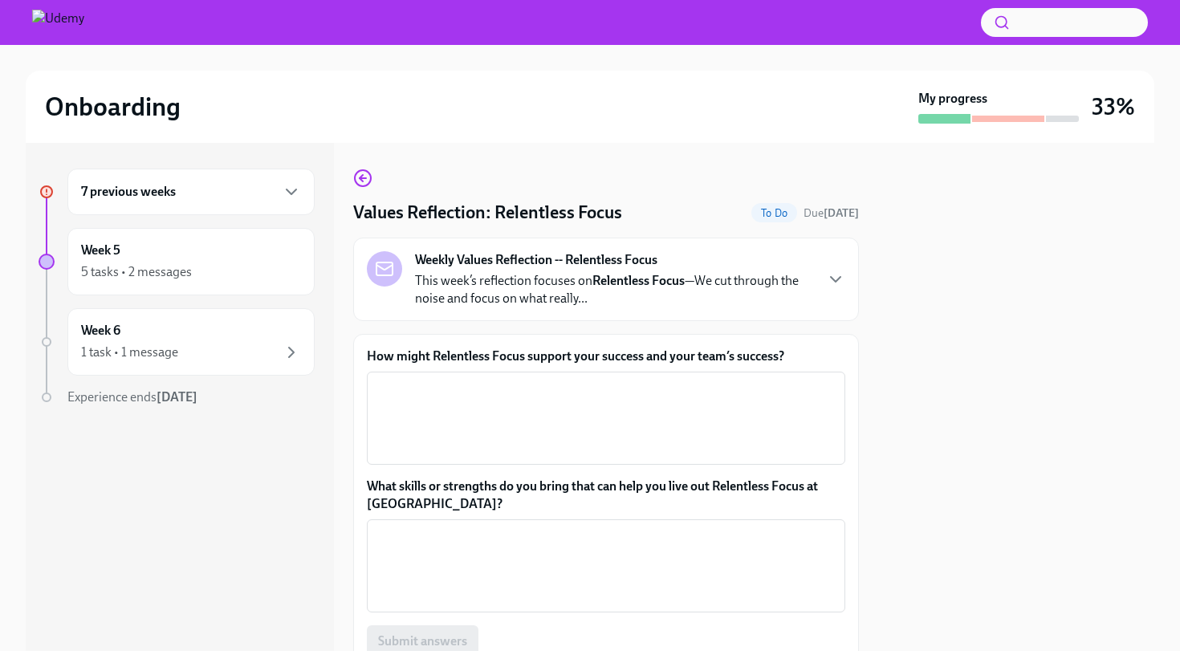
click at [225, 183] on div "7 previous weeks" at bounding box center [191, 191] width 220 height 19
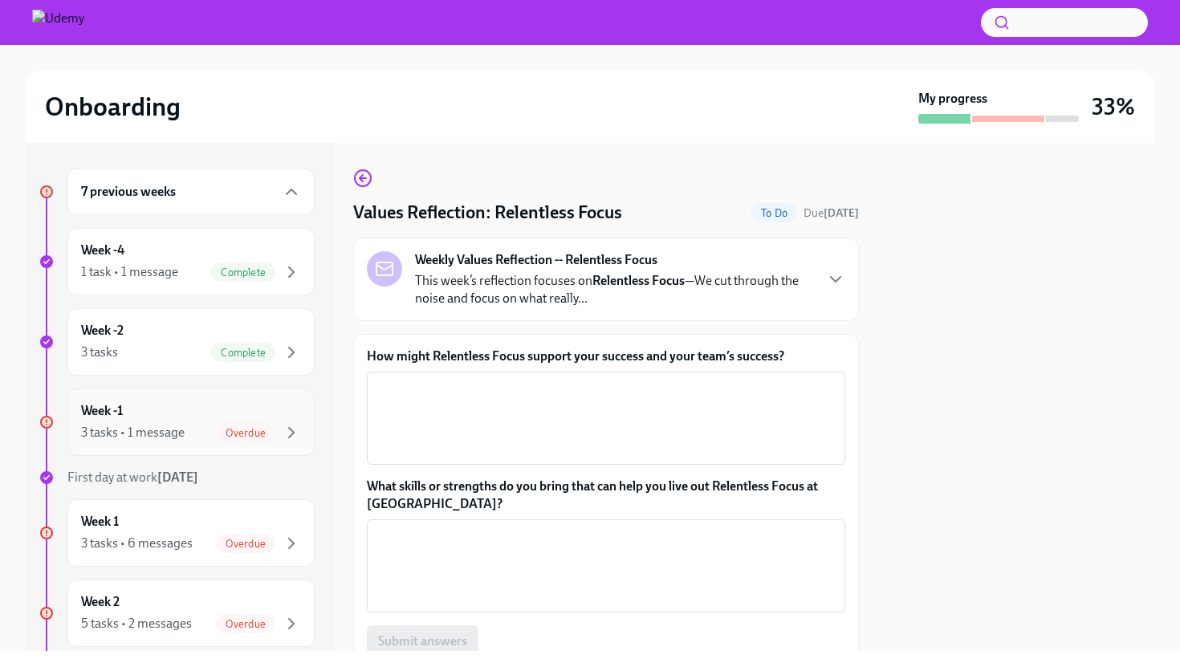
click at [180, 408] on div "Week -1 3 tasks • 1 message Overdue" at bounding box center [191, 422] width 220 height 40
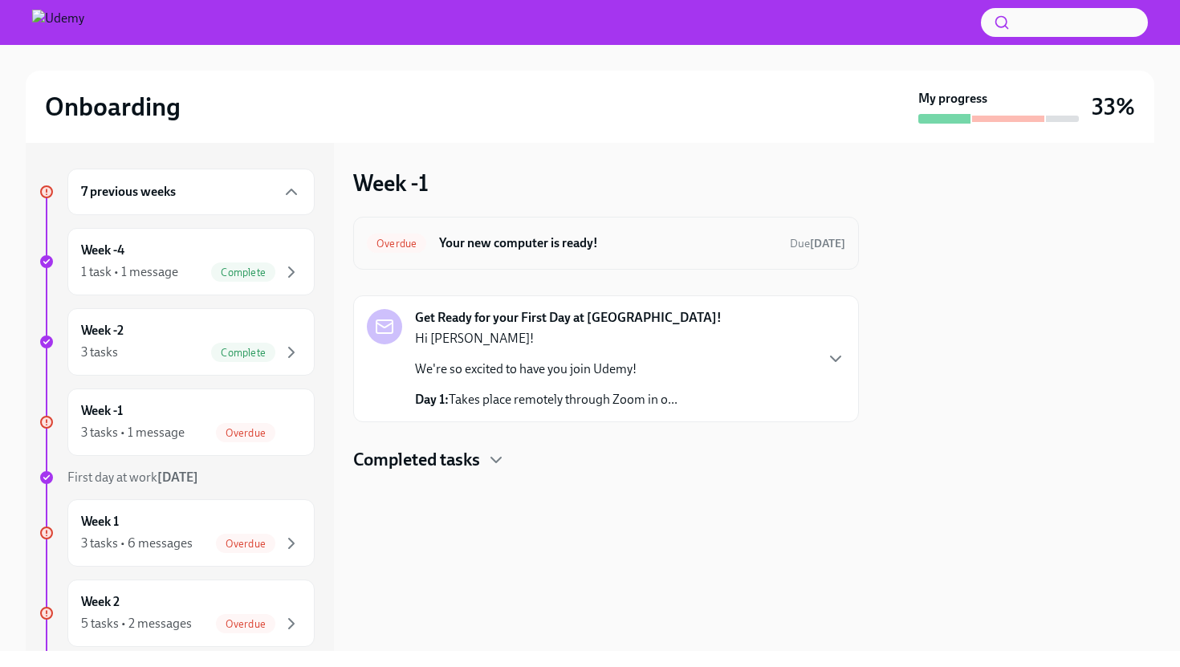
click at [477, 246] on h6 "Your new computer is ready!" at bounding box center [608, 243] width 338 height 18
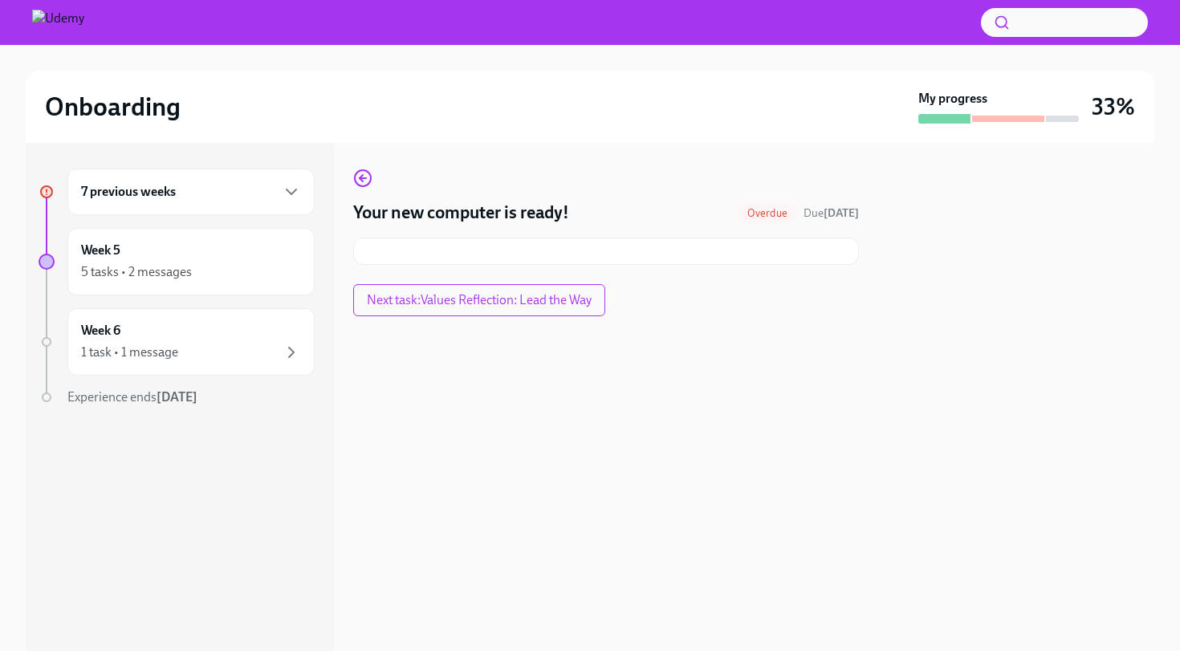
click at [658, 248] on div at bounding box center [606, 251] width 506 height 27
drag, startPoint x: 207, startPoint y: 203, endPoint x: 206, endPoint y: 218, distance: 15.3
click at [206, 203] on div "7 previous weeks" at bounding box center [190, 192] width 247 height 47
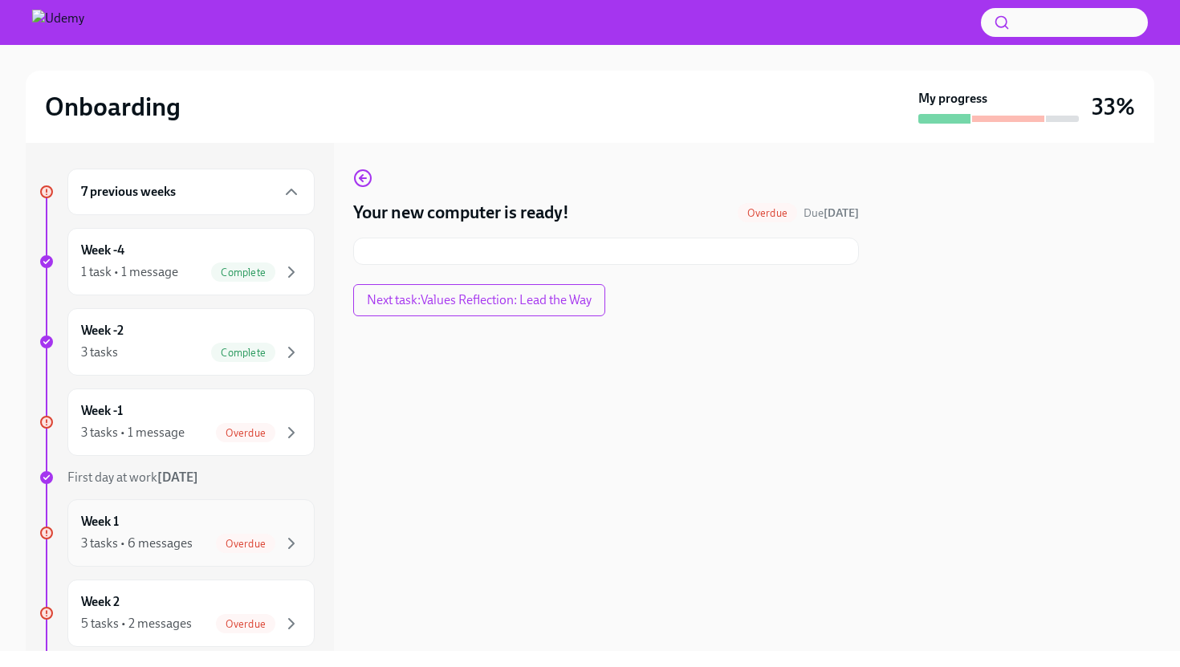
click at [160, 516] on div "Week 1 3 tasks • 6 messages Overdue" at bounding box center [191, 533] width 220 height 40
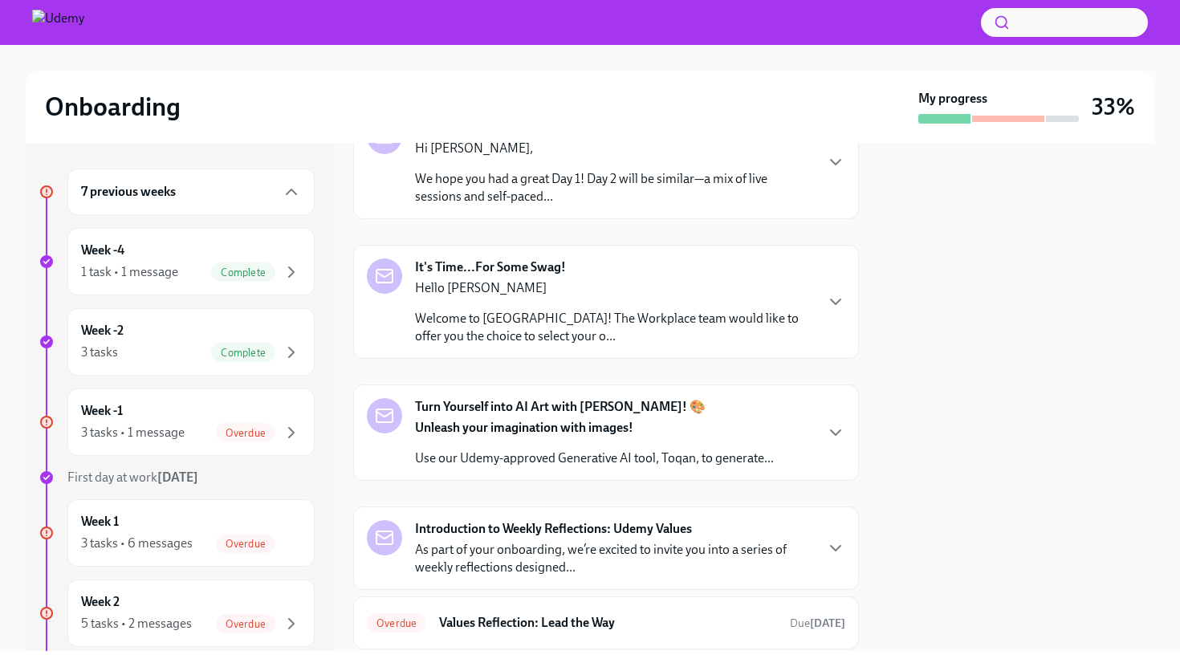
scroll to position [460, 0]
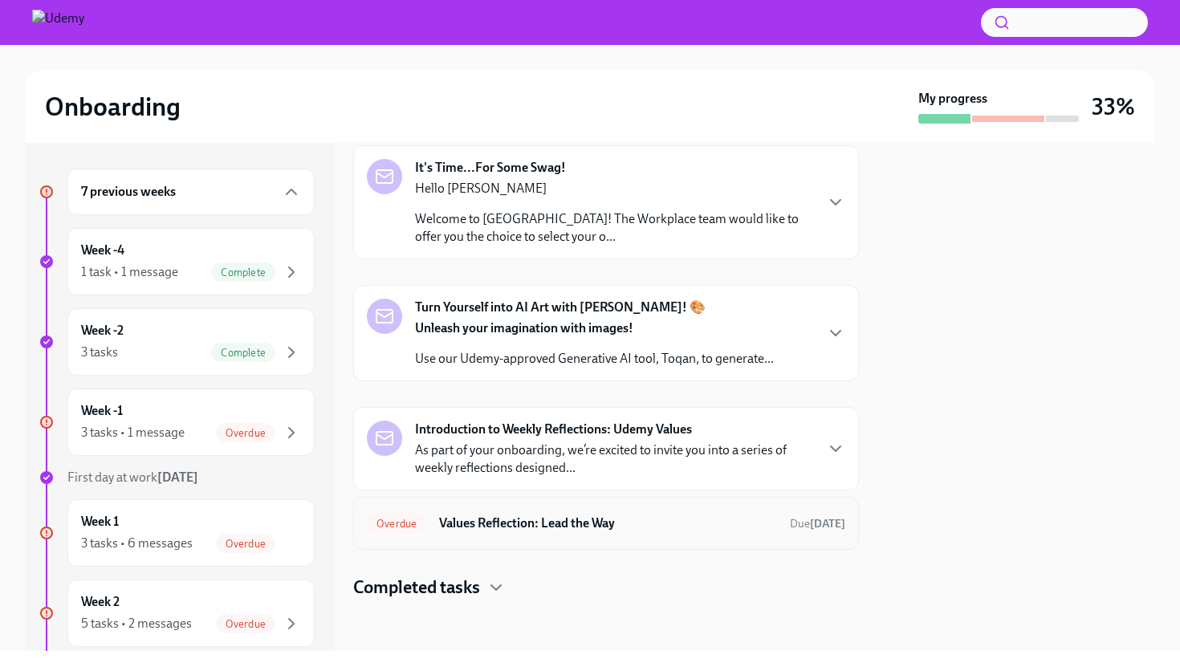
click at [513, 523] on h6 "Values Reflection: Lead the Way" at bounding box center [608, 523] width 338 height 18
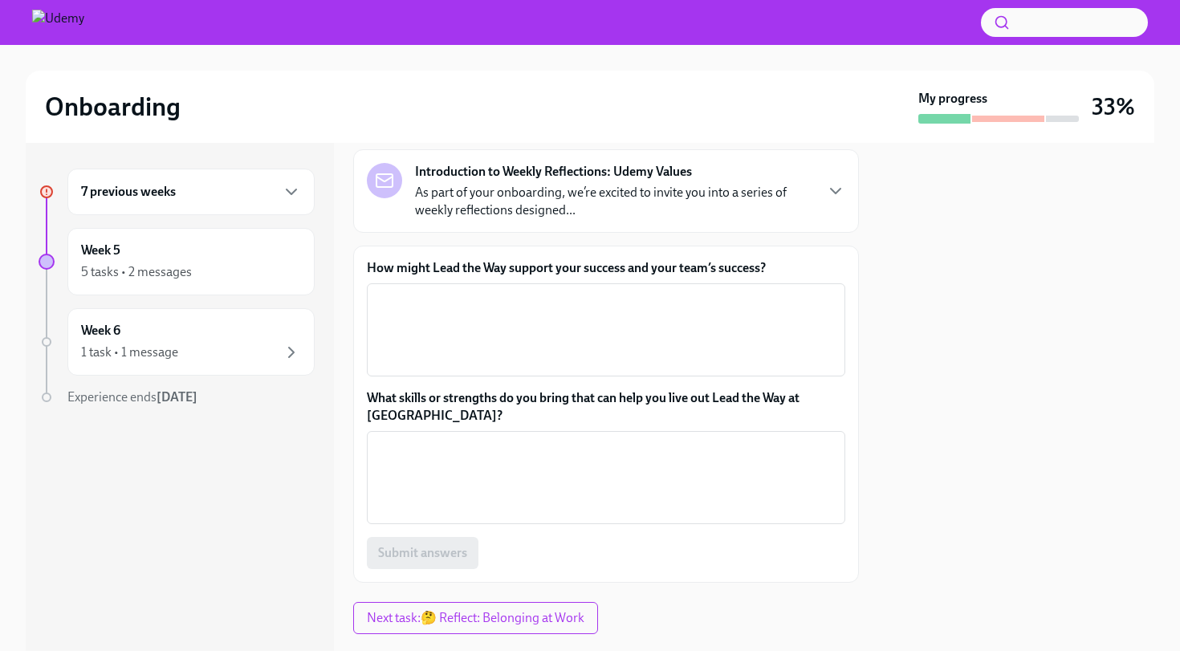
scroll to position [59, 0]
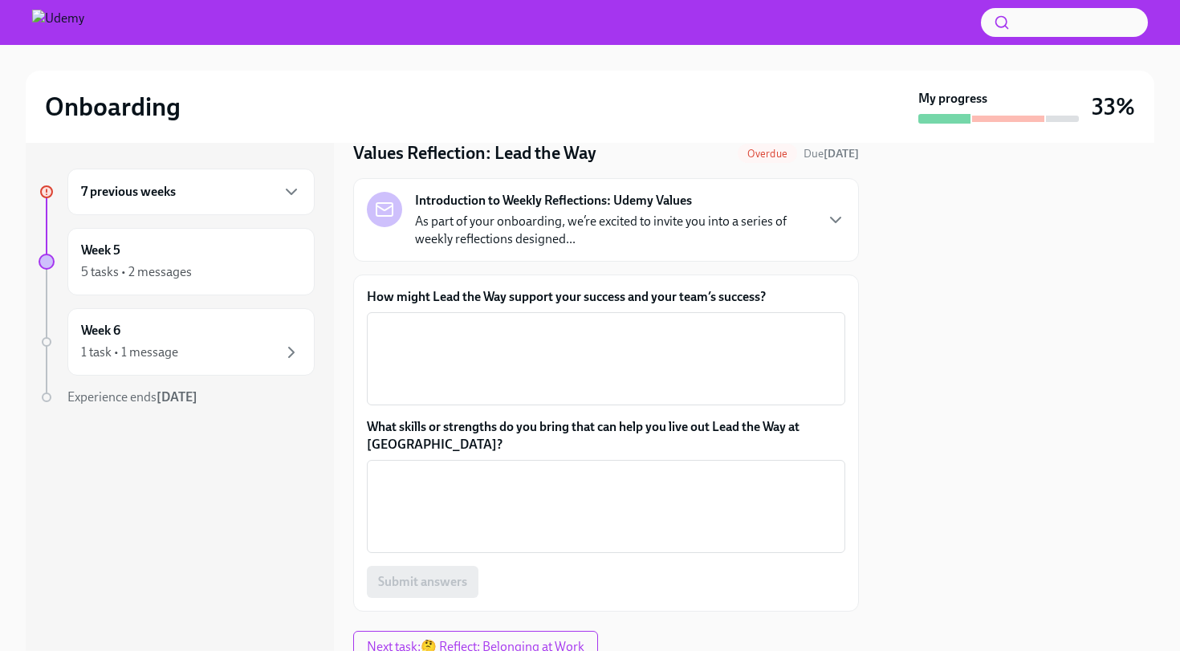
click at [448, 244] on p "As part of your onboarding, we’re excited to invite you into a series of weekly…" at bounding box center [614, 230] width 398 height 35
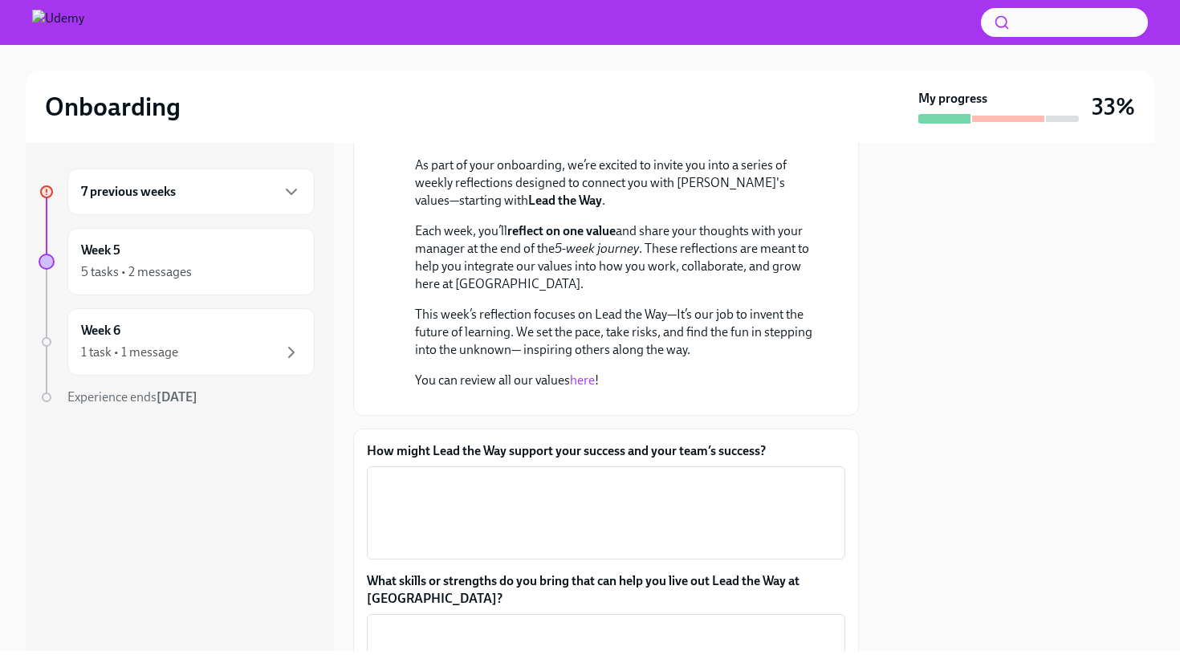
scroll to position [165, 0]
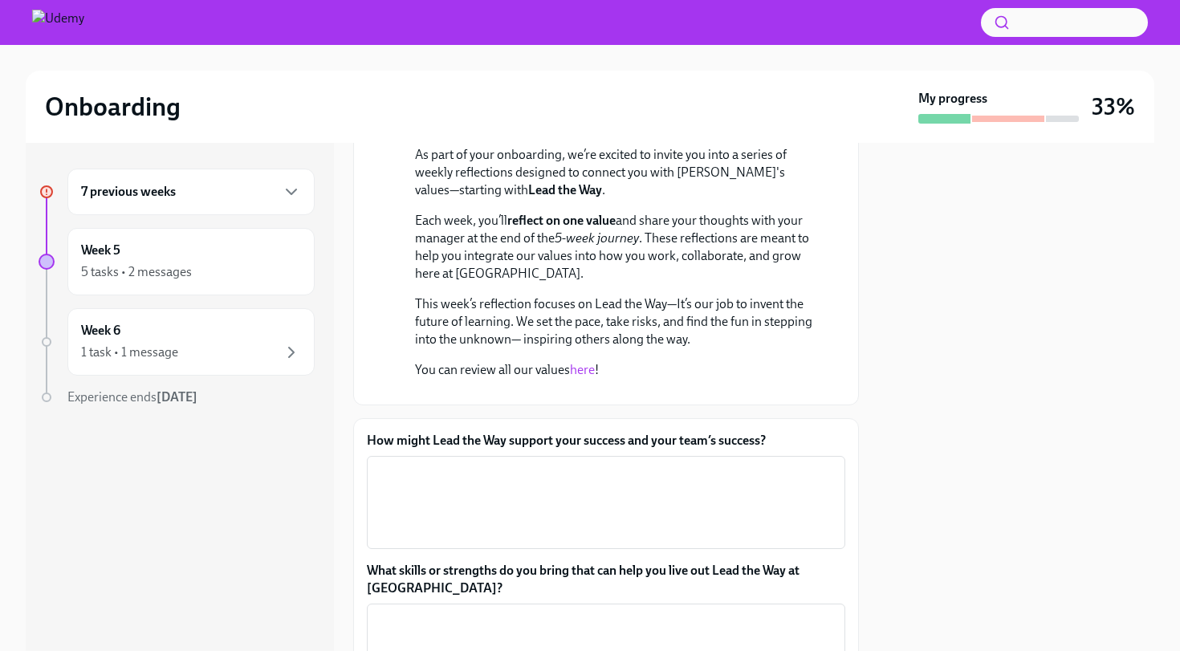
click at [587, 379] on div "As part of your onboarding, we’re excited to invite you into a series of weekly…" at bounding box center [617, 269] width 404 height 246
click at [584, 372] on link "here" at bounding box center [582, 370] width 25 height 15
click at [579, 372] on link "here" at bounding box center [582, 370] width 25 height 15
click at [153, 204] on div "7 previous weeks" at bounding box center [190, 192] width 247 height 47
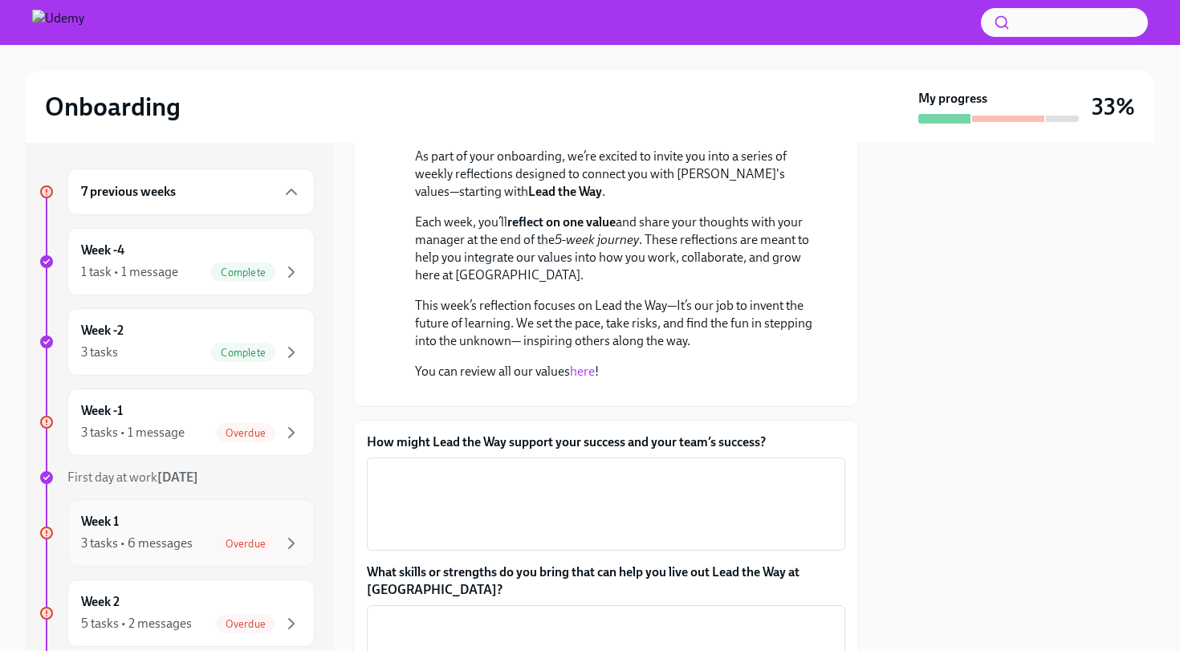
click at [204, 558] on div "Week 1 3 tasks • 6 messages Overdue" at bounding box center [190, 532] width 247 height 67
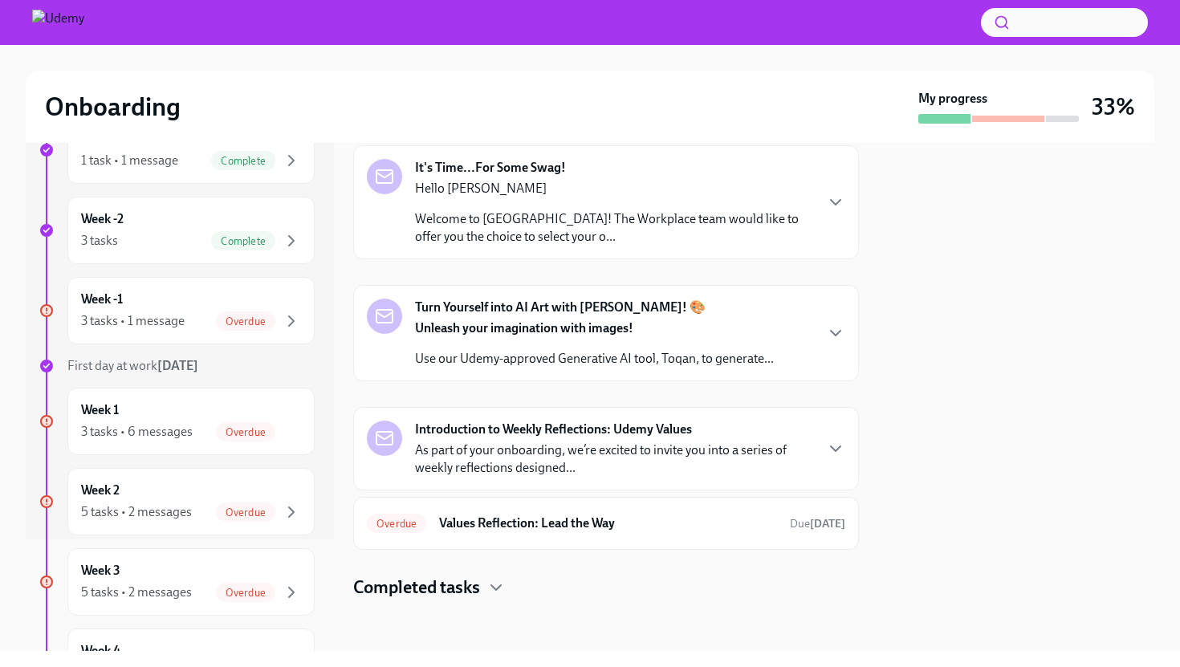
scroll to position [122, 0]
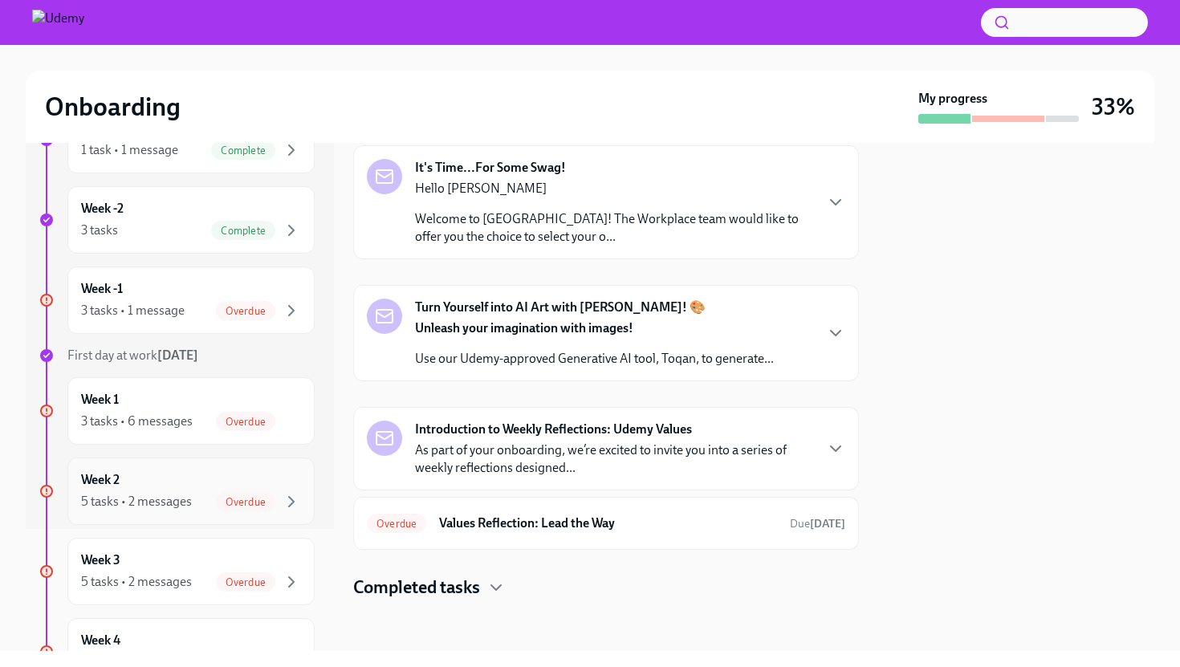
click at [160, 492] on div "5 tasks • 2 messages Overdue" at bounding box center [191, 501] width 220 height 19
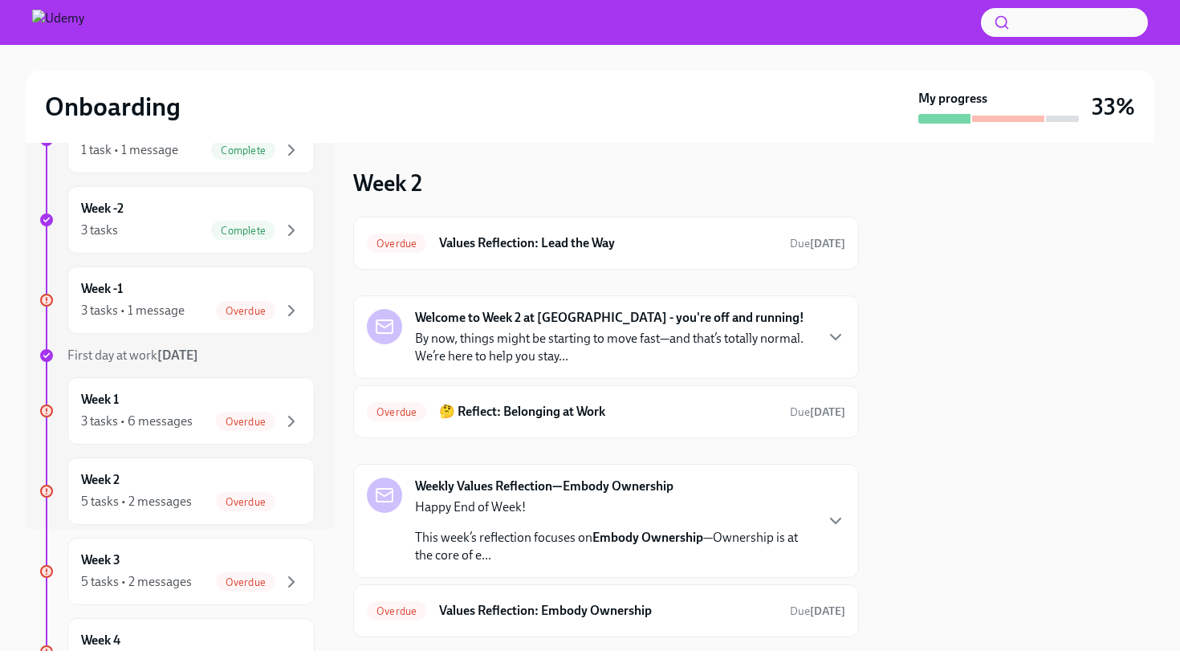
scroll to position [87, 0]
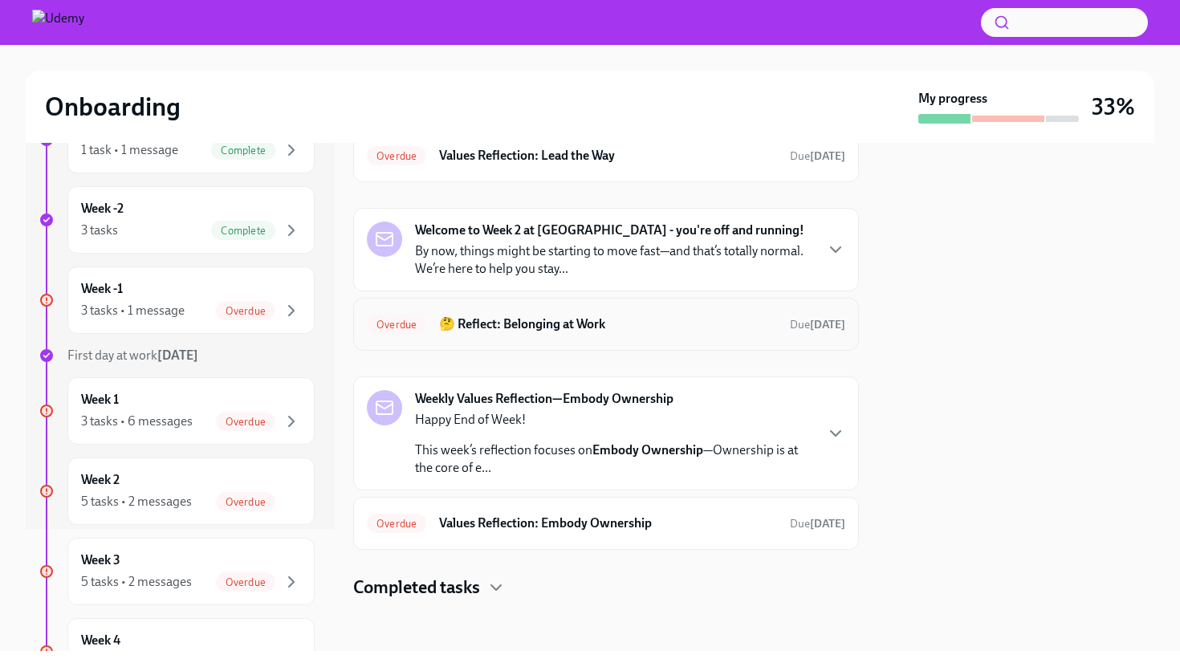
click at [511, 319] on h6 "🤔 Reflect: Belonging at Work" at bounding box center [608, 324] width 338 height 18
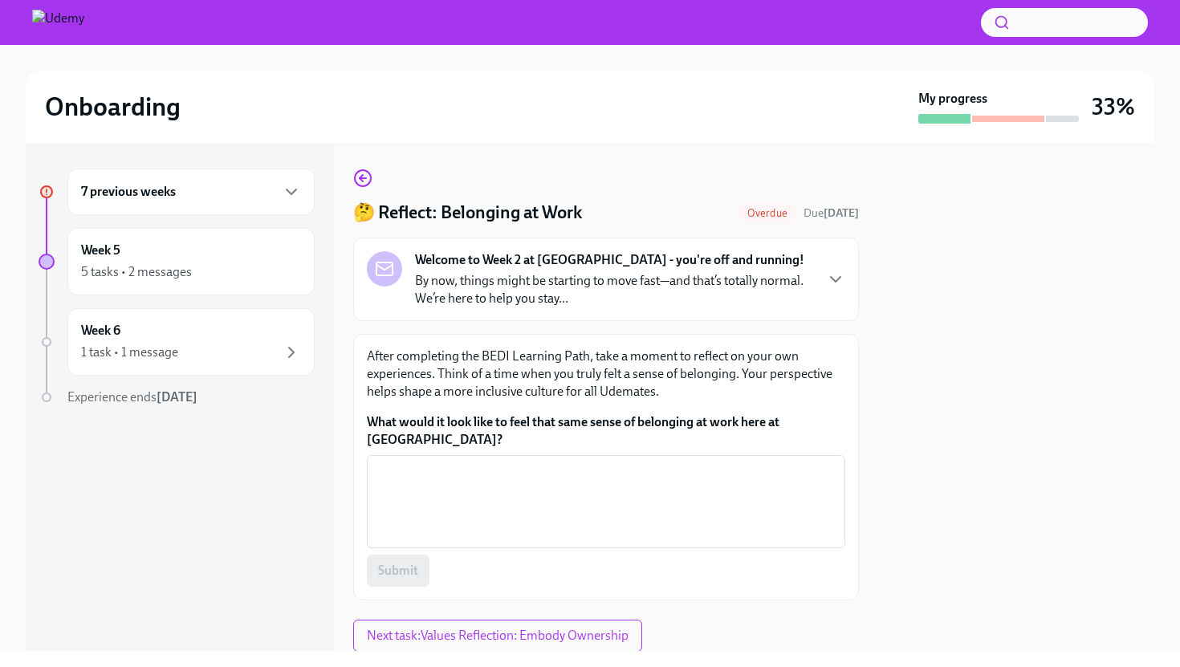
click at [682, 287] on p "By now, things might be starting to move fast—and that’s totally normal. We’re …" at bounding box center [614, 289] width 398 height 35
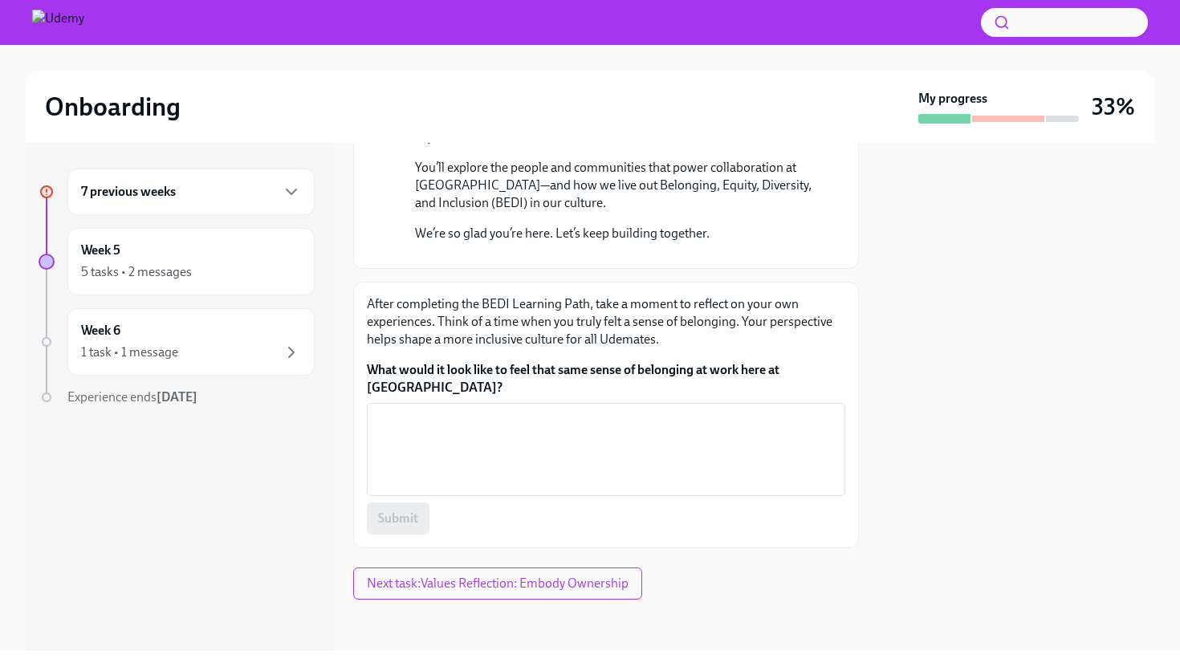
scroll to position [678, 0]
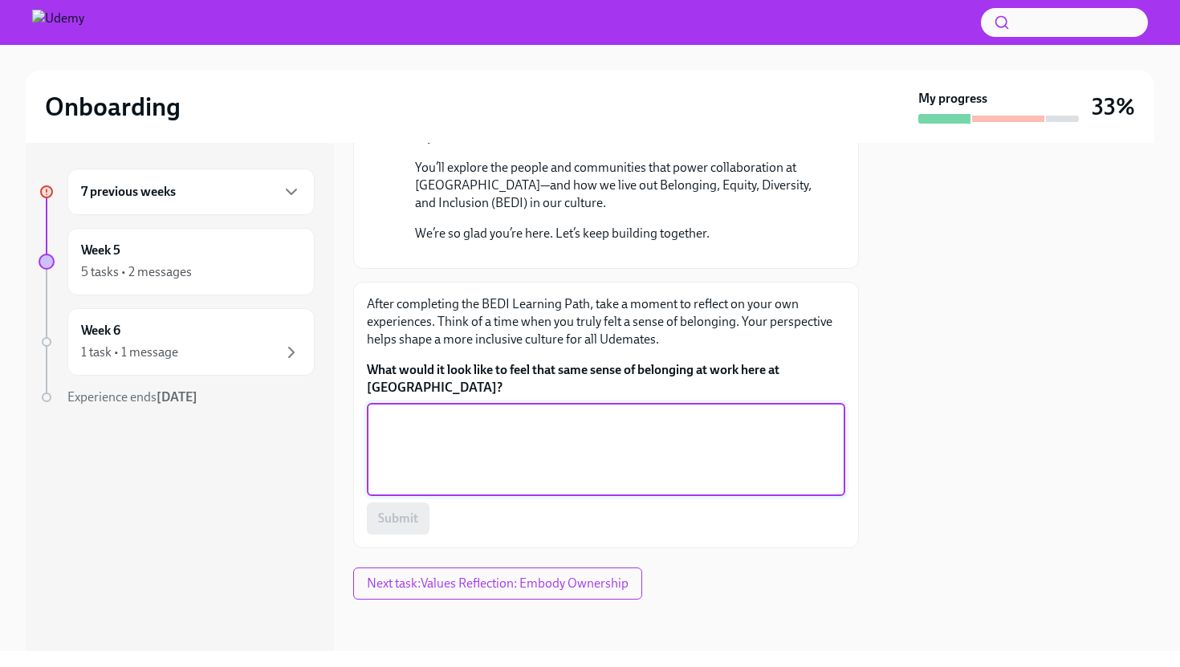
click at [399, 412] on textarea "What would it look like to feel that same sense of belonging at work here at Ud…" at bounding box center [605, 449] width 459 height 77
type textarea "K"
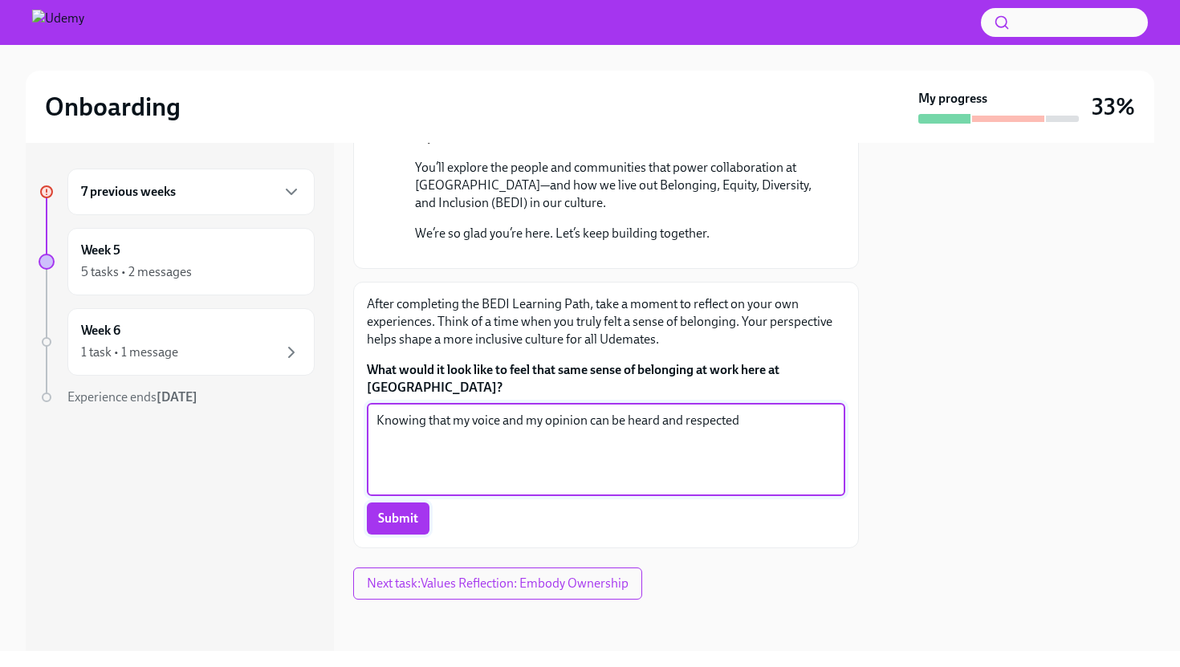
type textarea "Knowing that my voice and my opinion can be heard and respected"
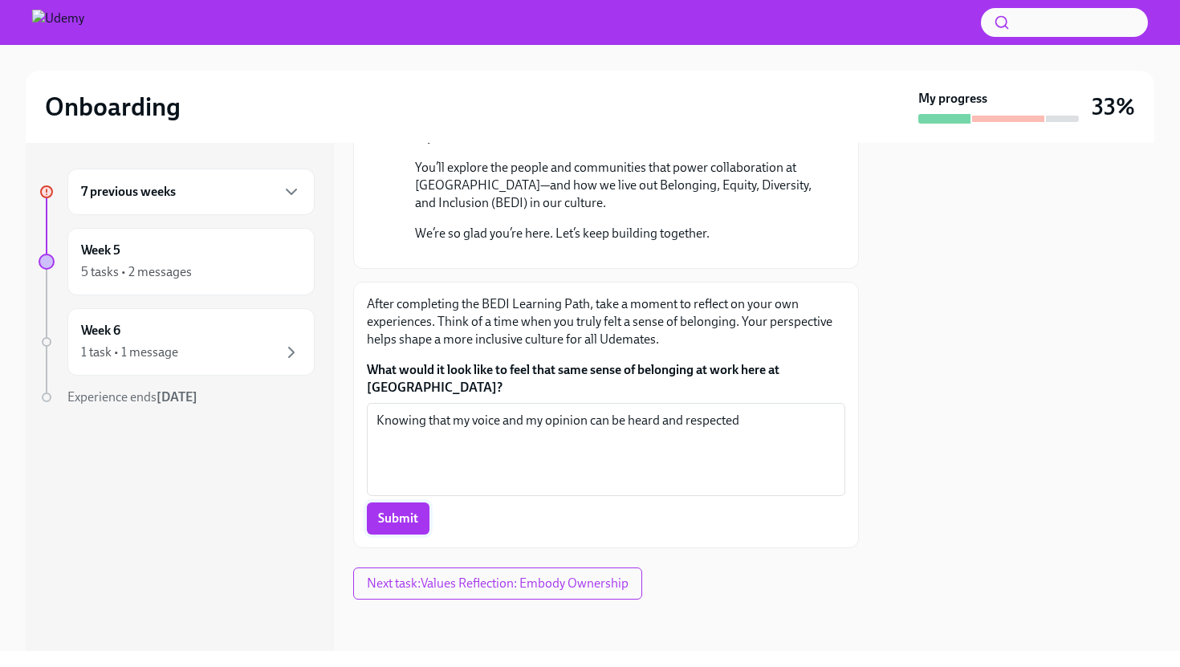
click at [384, 525] on span "Submit" at bounding box center [398, 518] width 40 height 16
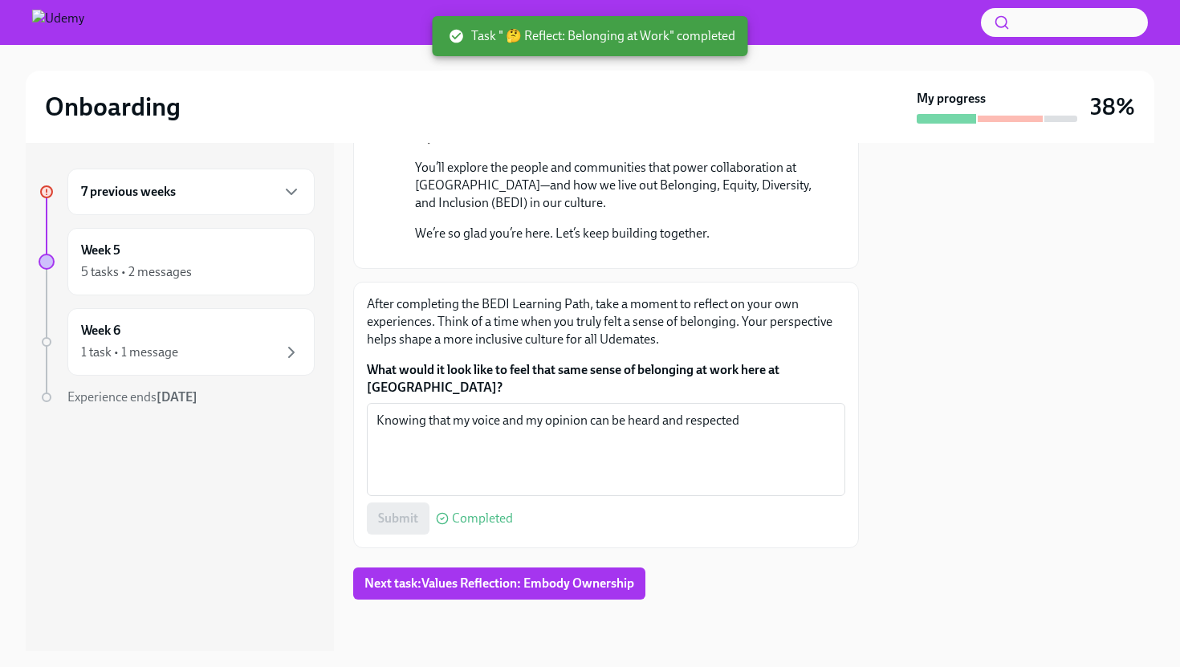
click at [124, 206] on div "7 previous weeks" at bounding box center [190, 192] width 247 height 47
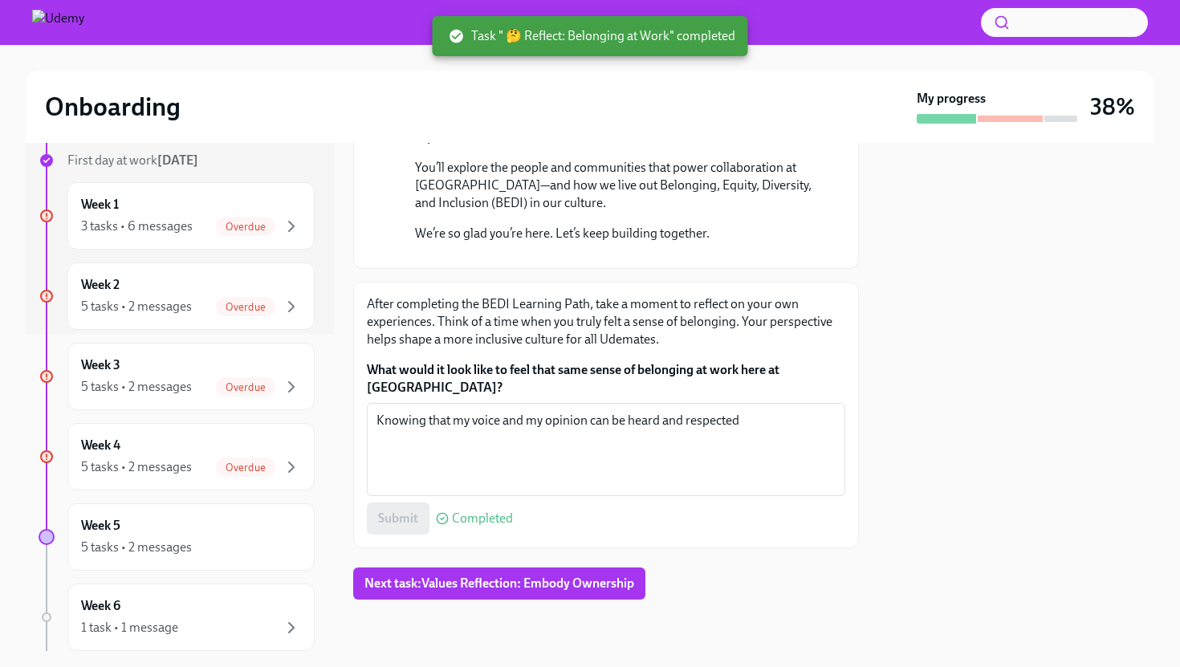
scroll to position [323, 0]
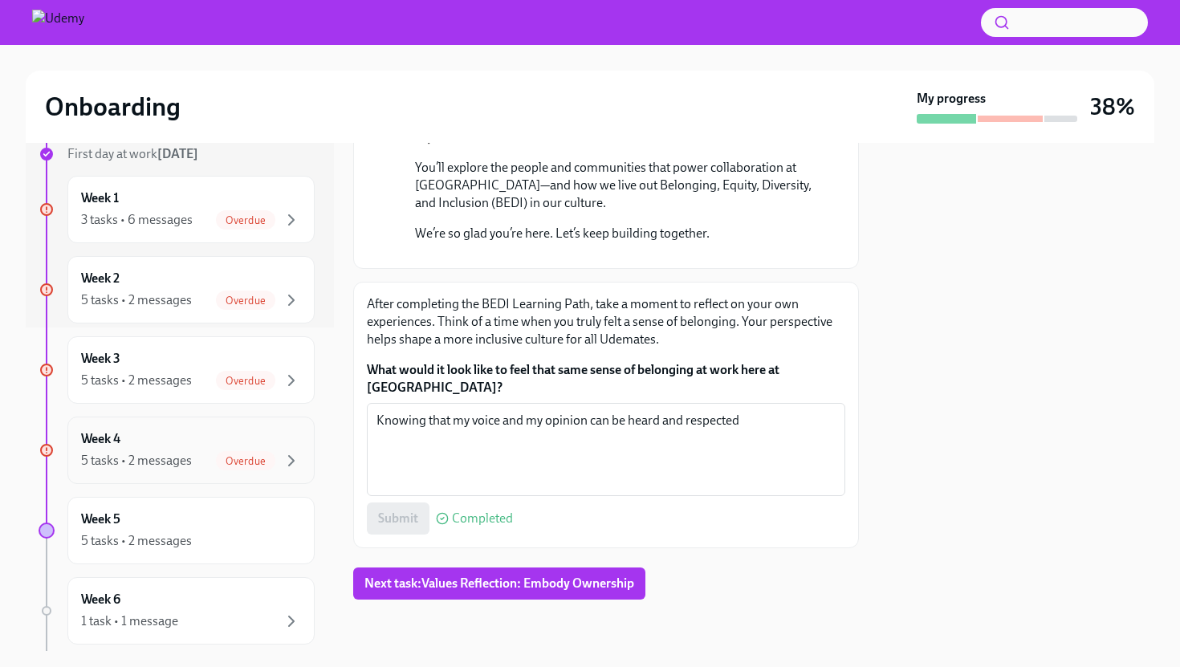
click at [144, 454] on div "5 tasks • 2 messages" at bounding box center [136, 461] width 111 height 18
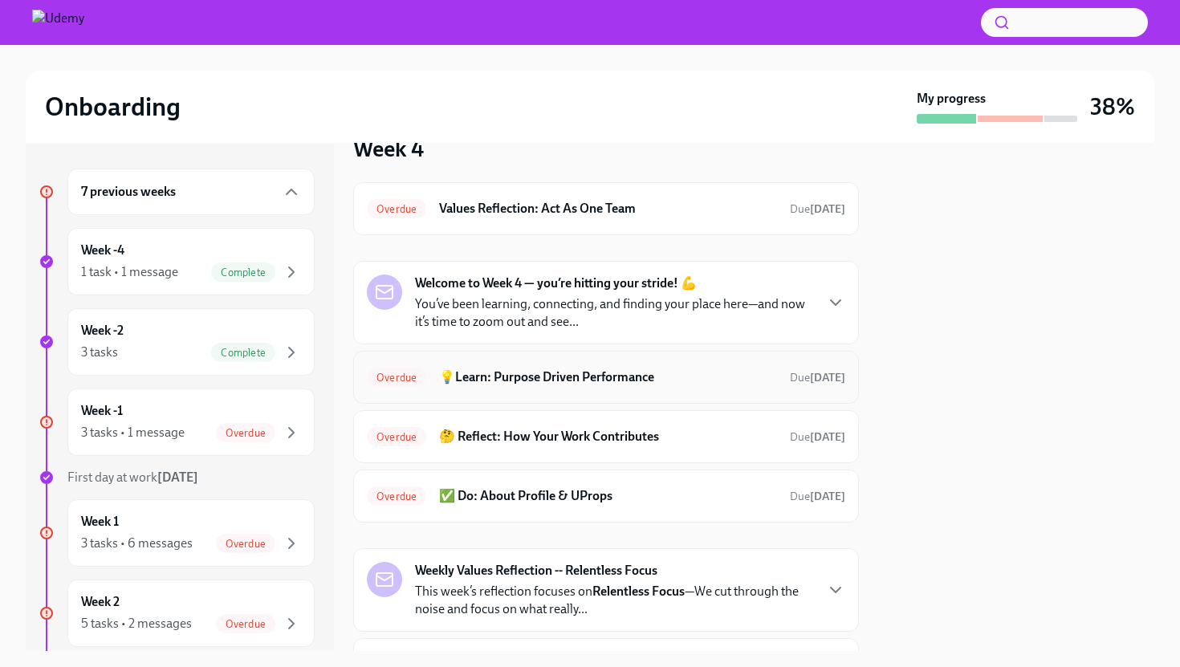
scroll to position [33, 0]
click at [543, 213] on h6 "Values Reflection: Act As One Team" at bounding box center [608, 210] width 338 height 18
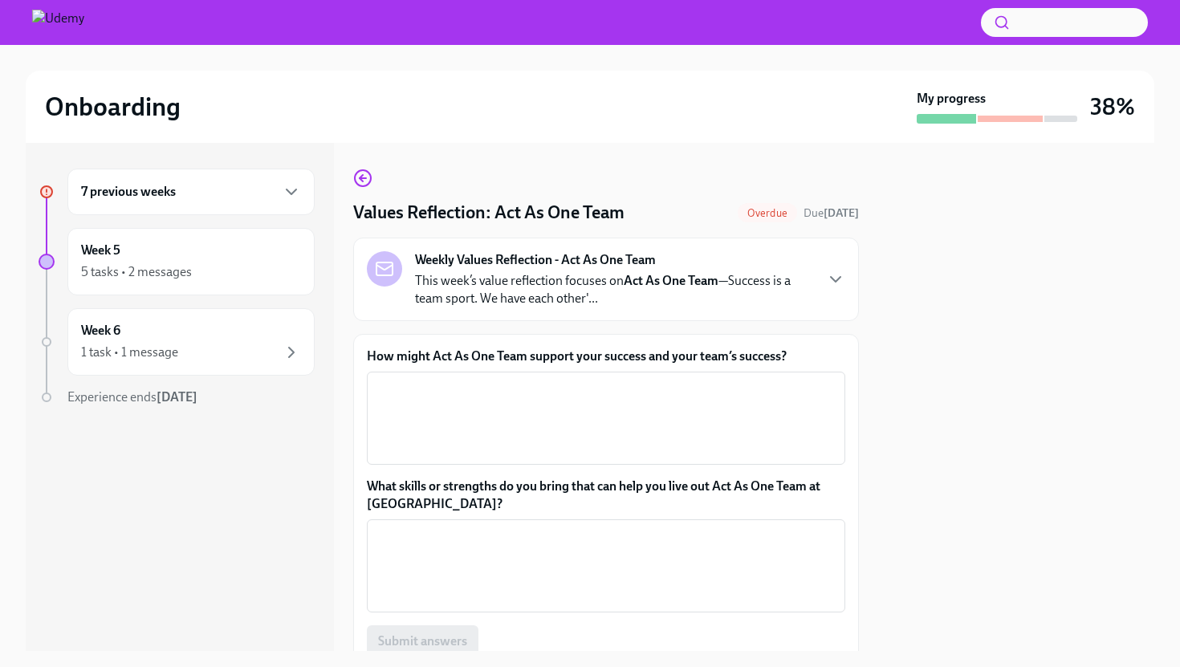
click at [547, 277] on p "This week’s value reflection focuses on Act As One Team —Success is a team spor…" at bounding box center [614, 289] width 398 height 35
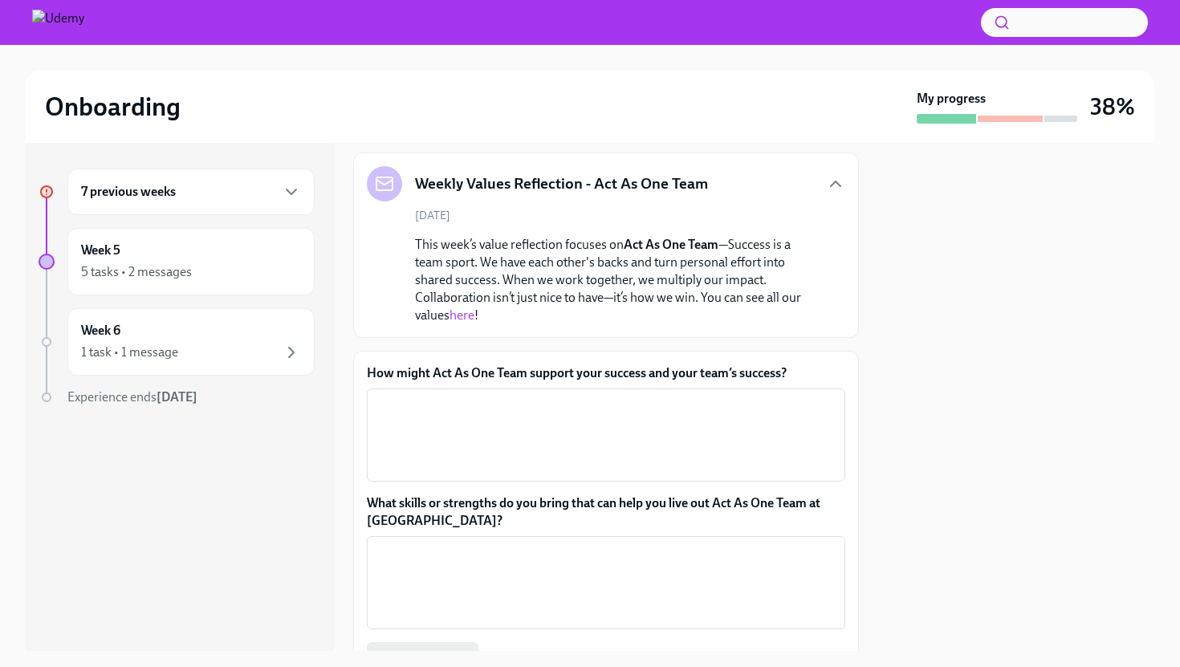
scroll to position [87, 0]
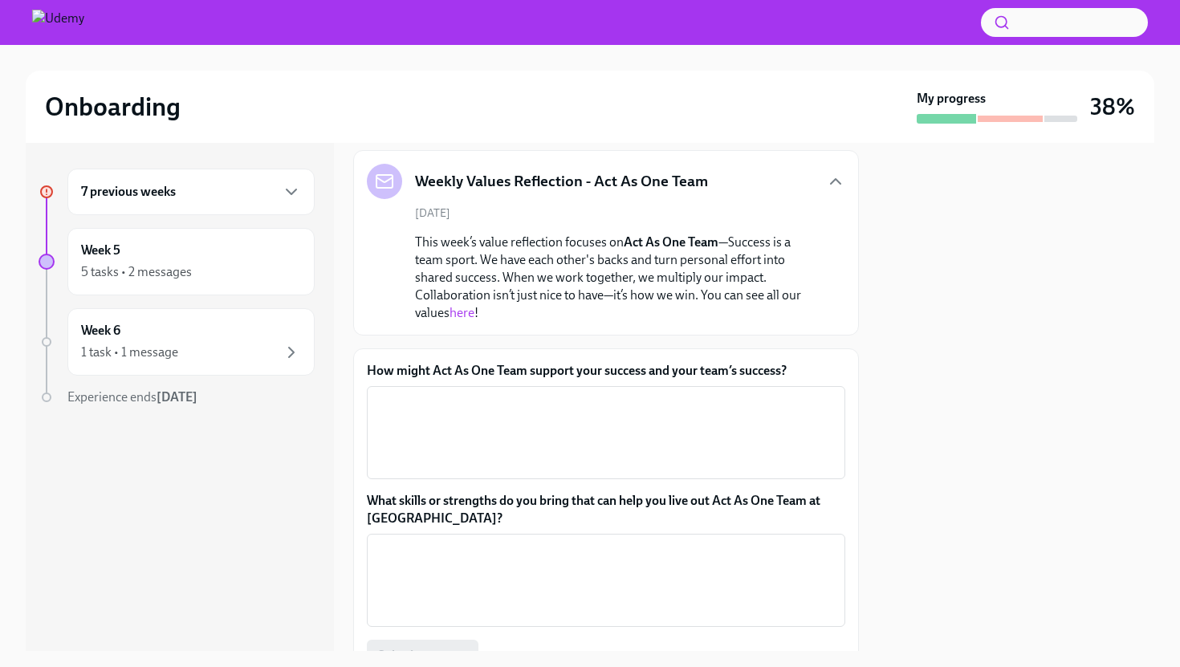
click at [466, 315] on link "here" at bounding box center [461, 312] width 25 height 15
click at [166, 202] on div "7 previous weeks" at bounding box center [190, 192] width 247 height 47
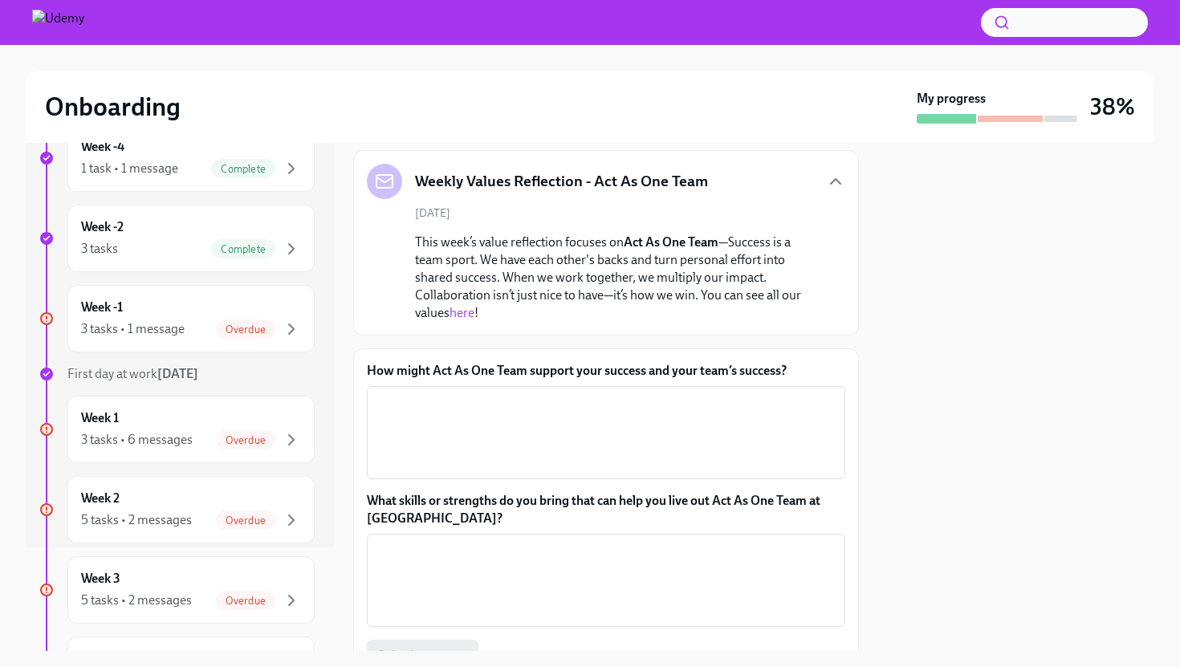
scroll to position [81, 0]
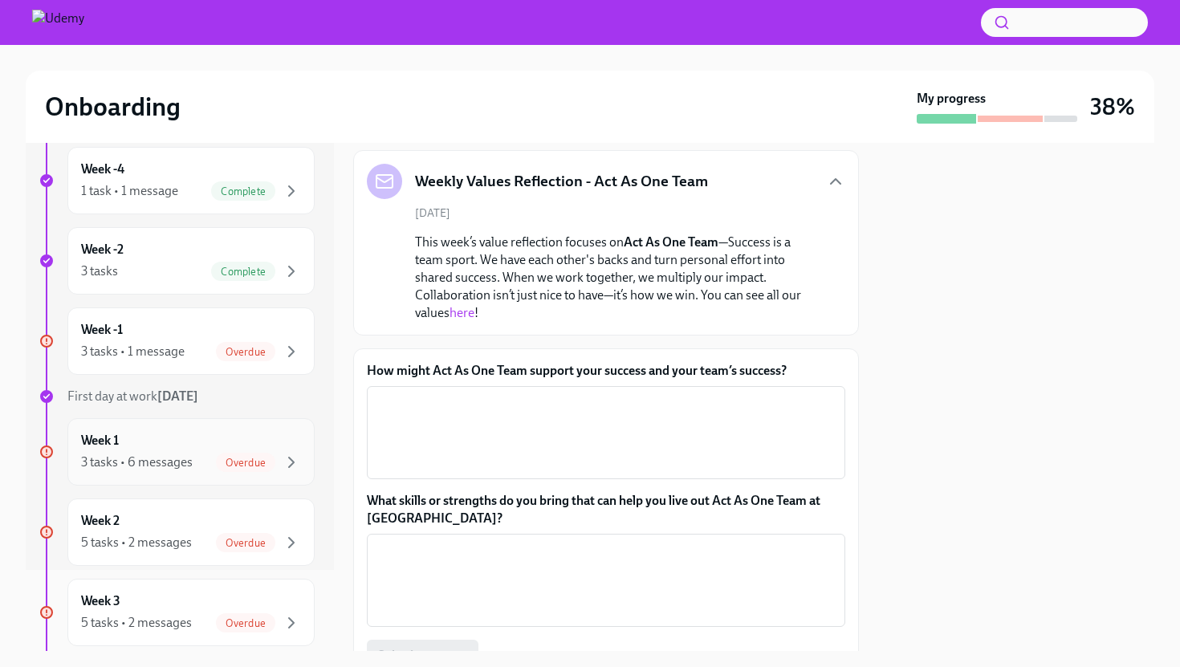
click at [131, 460] on div "3 tasks • 6 messages" at bounding box center [137, 462] width 112 height 18
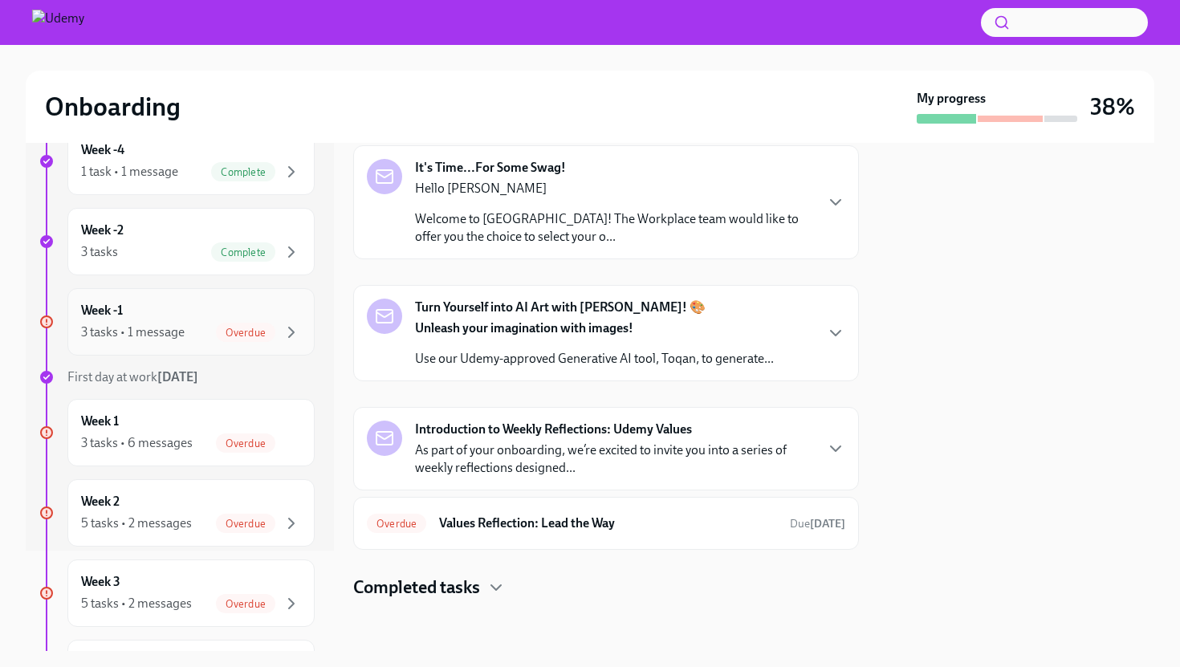
scroll to position [102, 0]
click at [152, 436] on div "3 tasks • 6 messages" at bounding box center [137, 441] width 112 height 18
click at [153, 436] on div "3 tasks • 6 messages" at bounding box center [137, 441] width 112 height 18
click at [148, 509] on div "Week 2 5 tasks • 2 messages Overdue" at bounding box center [191, 511] width 220 height 40
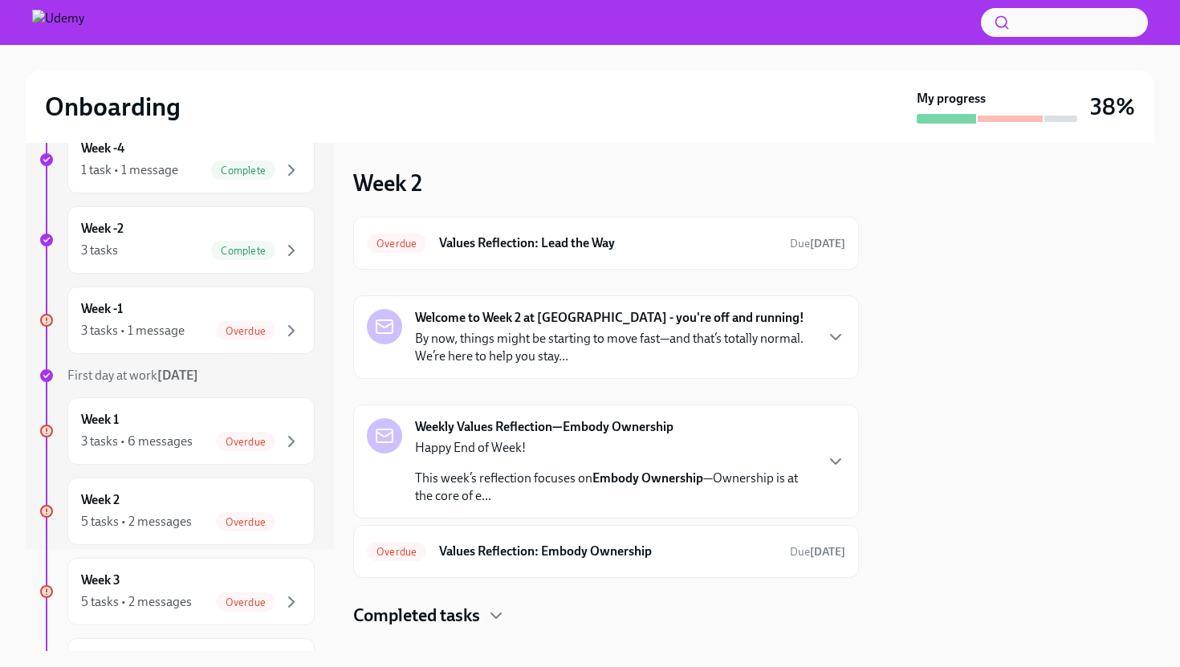
scroll to position [28, 0]
